Goal: Task Accomplishment & Management: Manage account settings

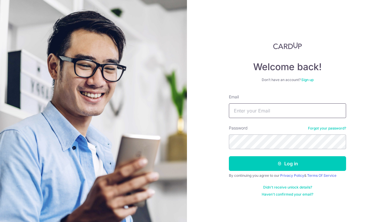
type input "stphlien@gmail.com"
click at [288, 163] on button "Log in" at bounding box center [287, 163] width 117 height 15
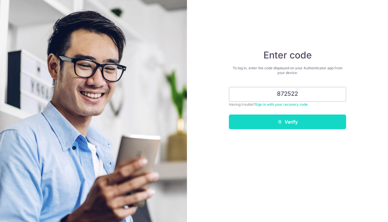
type input "872522"
click at [285, 120] on button "Verify" at bounding box center [287, 121] width 117 height 15
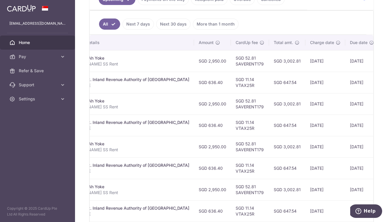
scroll to position [0, 152]
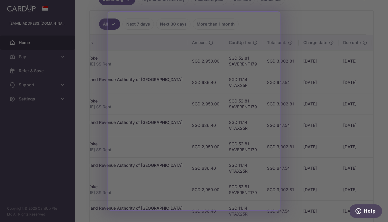
click at [298, 159] on div at bounding box center [196, 112] width 392 height 224
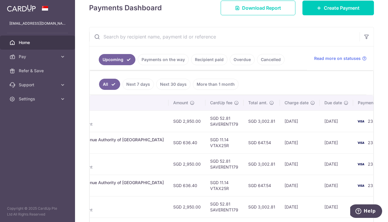
scroll to position [49, 0]
